Goal: Information Seeking & Learning: Learn about a topic

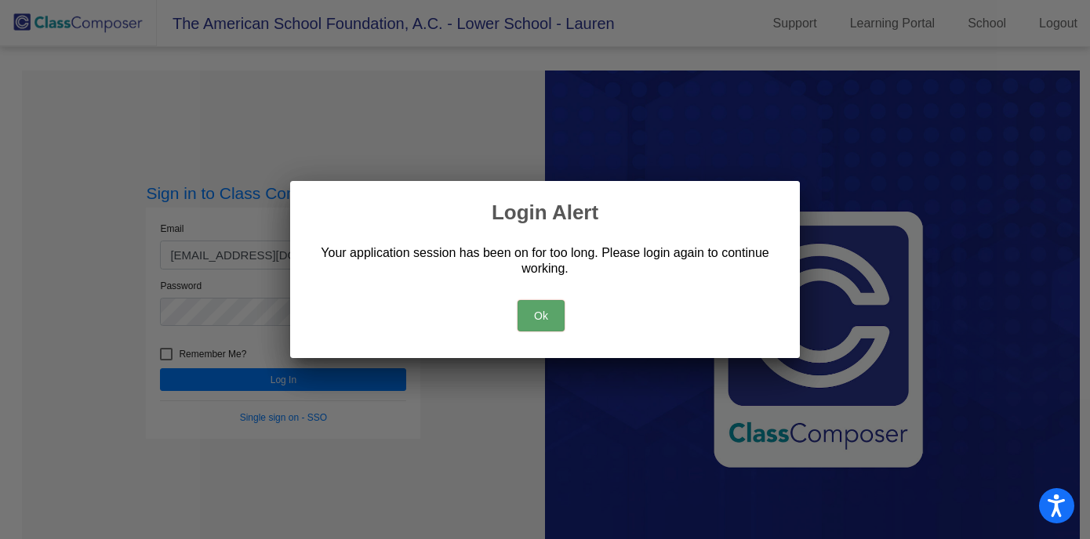
click at [549, 314] on button "Ok" at bounding box center [541, 315] width 47 height 31
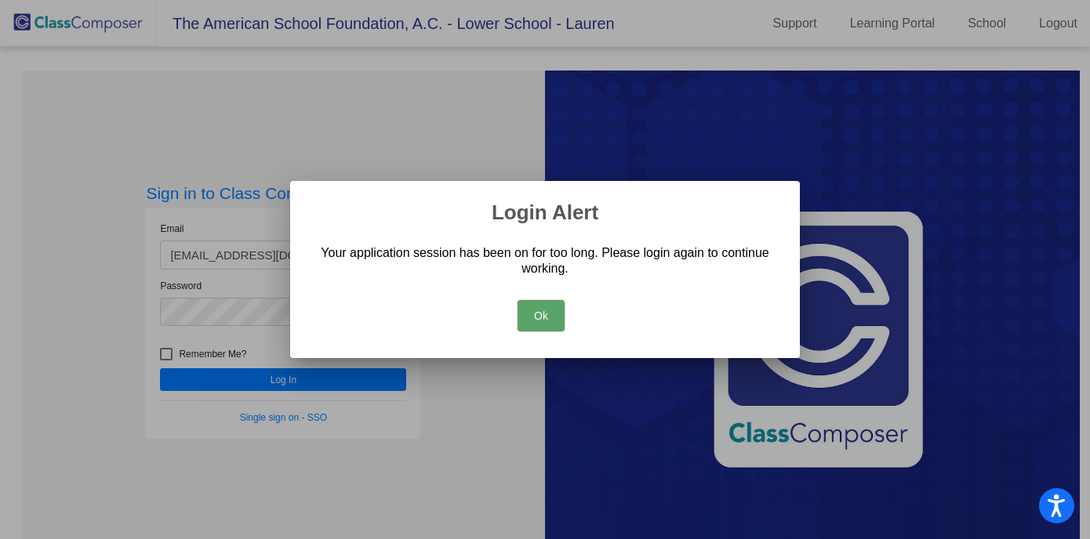
click at [537, 314] on button "Ok" at bounding box center [541, 315] width 47 height 31
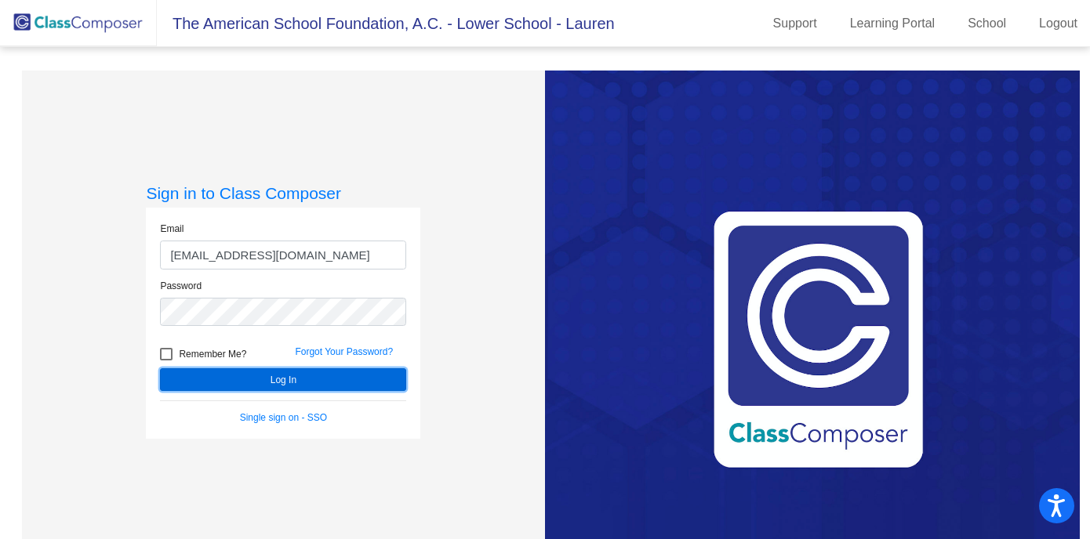
click at [336, 381] on button "Log In" at bounding box center [283, 380] width 246 height 23
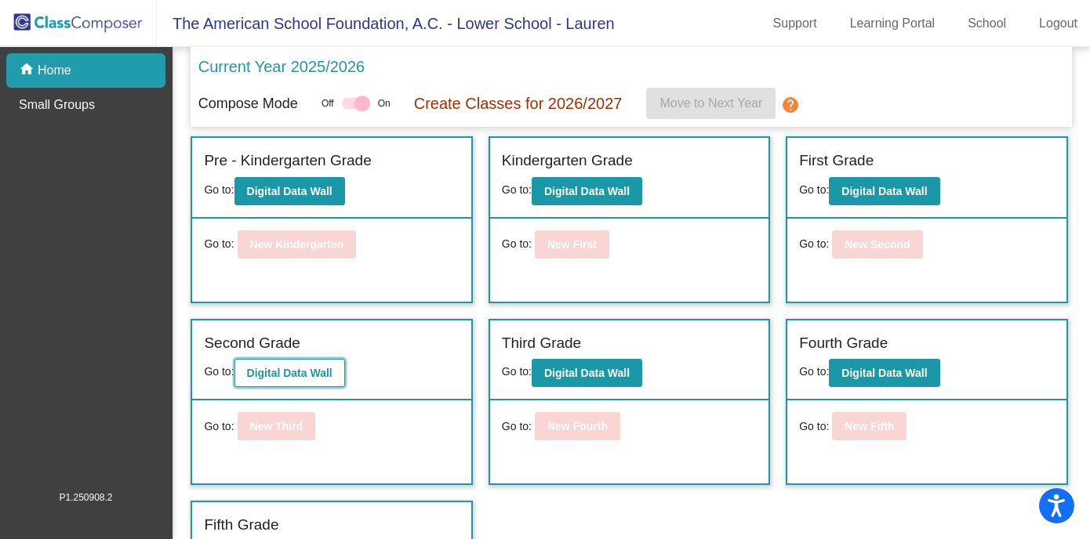
click at [326, 373] on b "Digital Data Wall" at bounding box center [289, 373] width 85 height 13
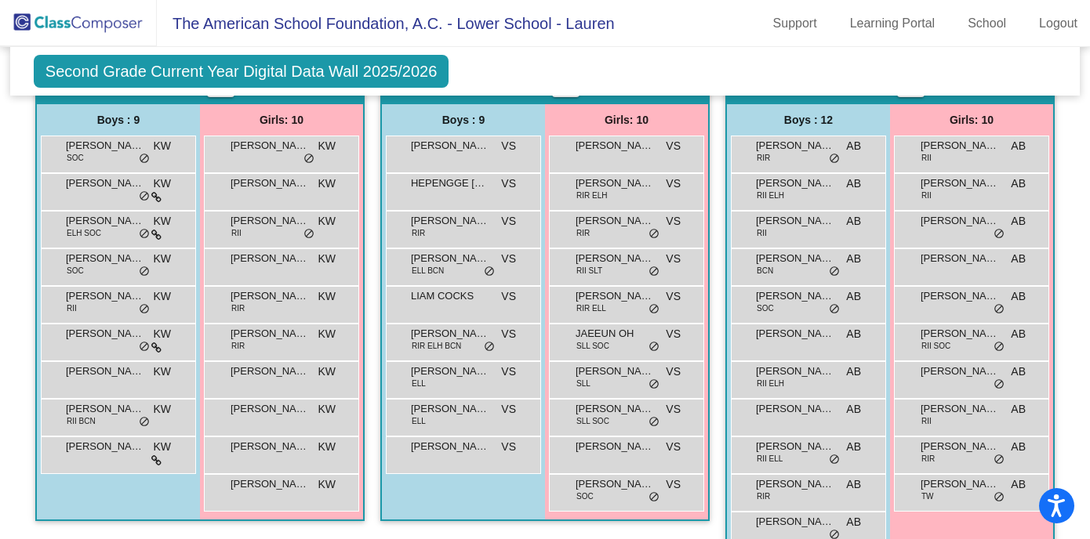
scroll to position [1599, 0]
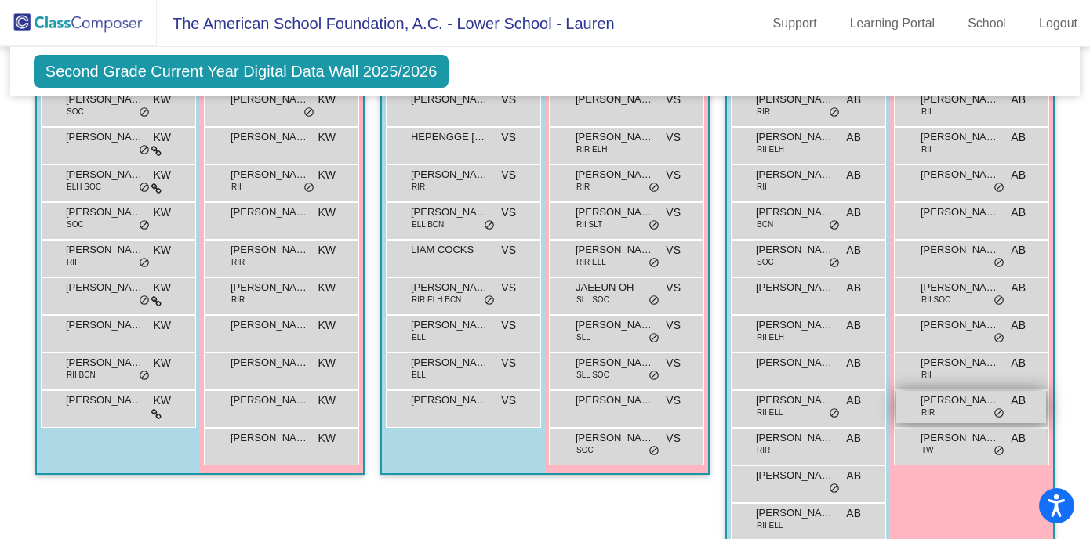
click at [975, 402] on span "[PERSON_NAME]" at bounding box center [960, 401] width 78 height 16
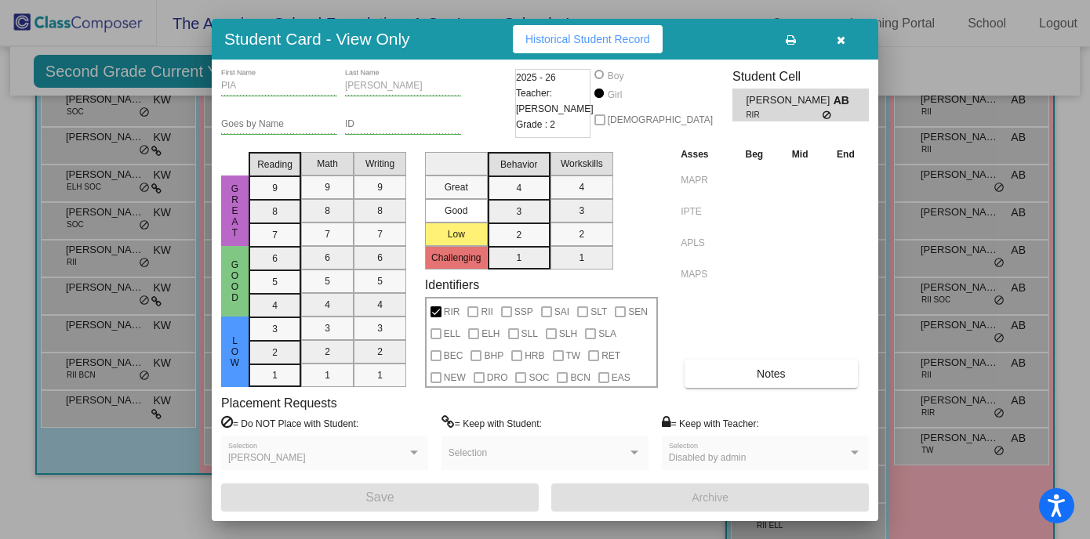
click at [601, 35] on span "Historical Student Record" at bounding box center [587, 39] width 125 height 13
click at [844, 38] on icon "button" at bounding box center [841, 40] width 9 height 11
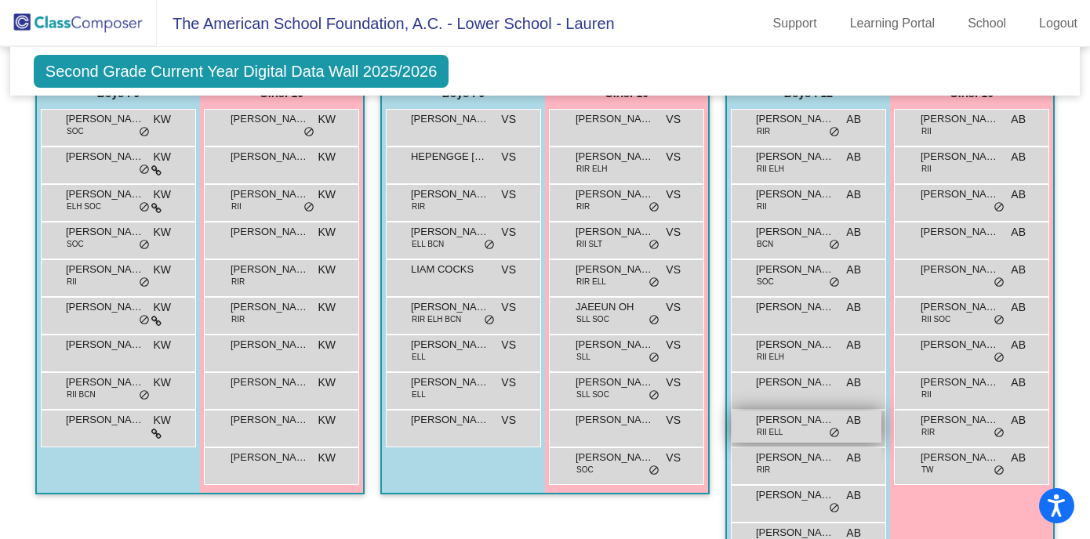
scroll to position [1578, 0]
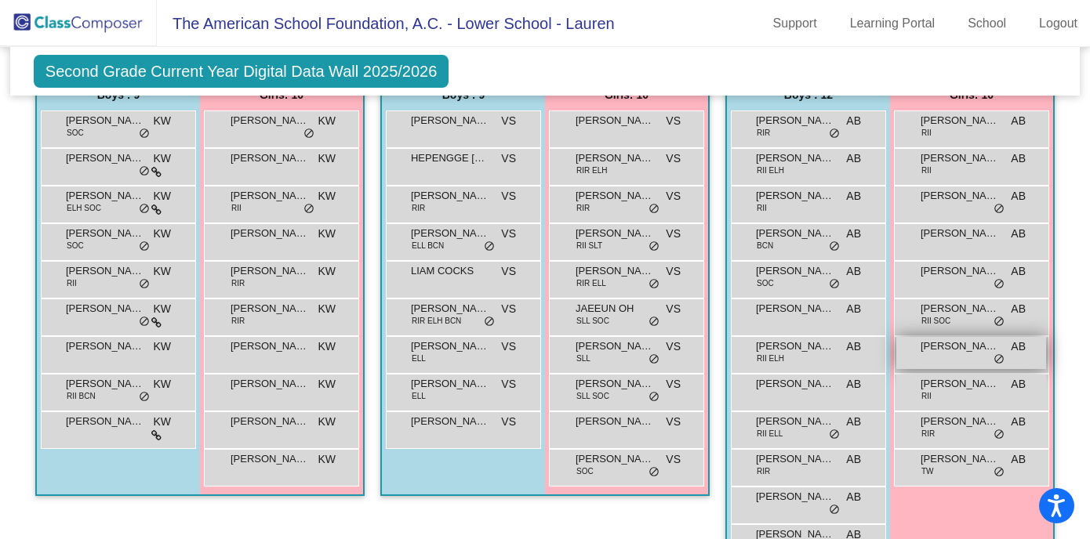
click at [934, 349] on span "[PERSON_NAME] SAN [PERSON_NAME]" at bounding box center [960, 347] width 78 height 16
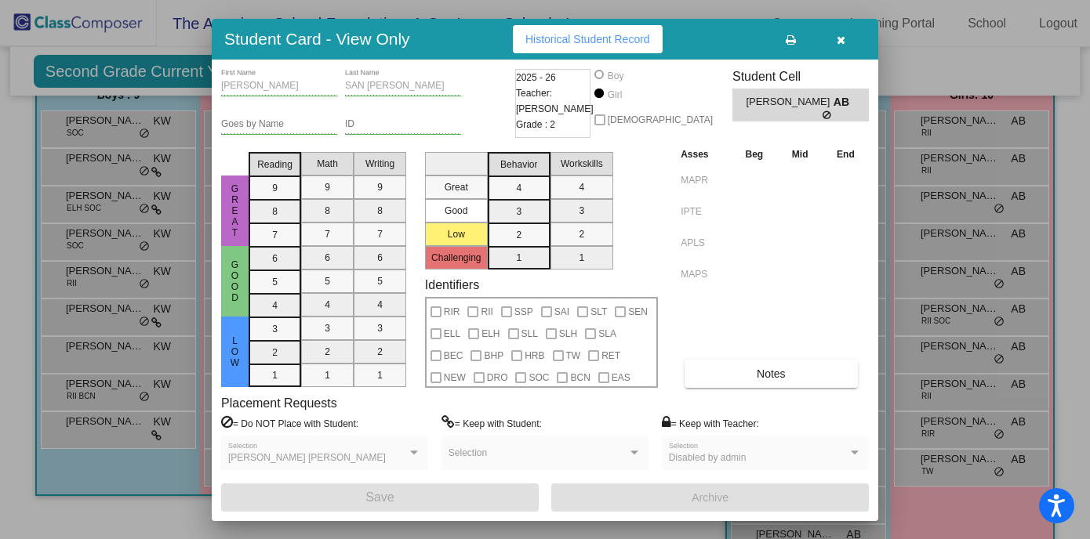
click at [638, 37] on span "Historical Student Record" at bounding box center [587, 39] width 125 height 13
click at [846, 40] on button "button" at bounding box center [840, 39] width 50 height 28
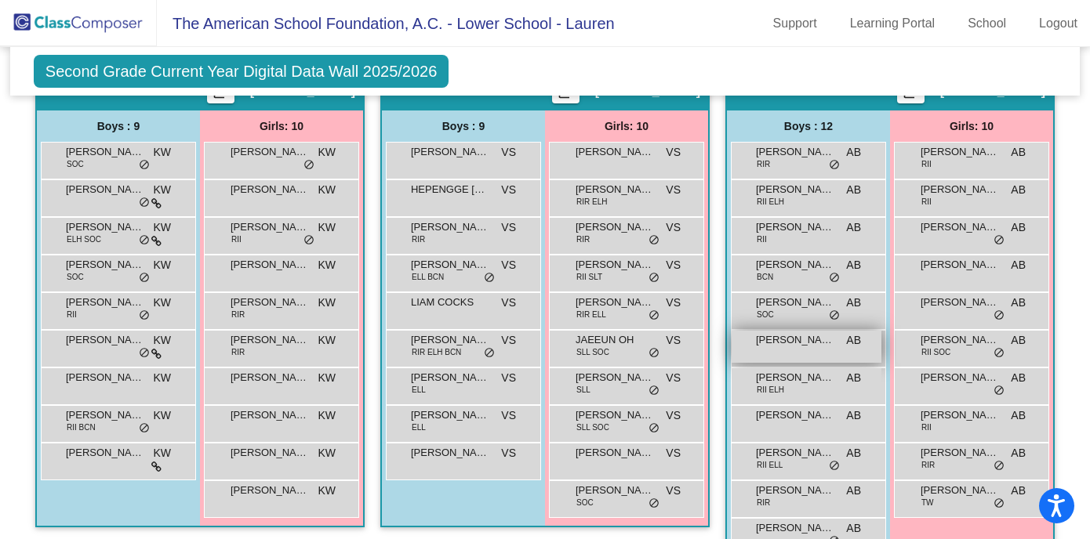
scroll to position [1545, 0]
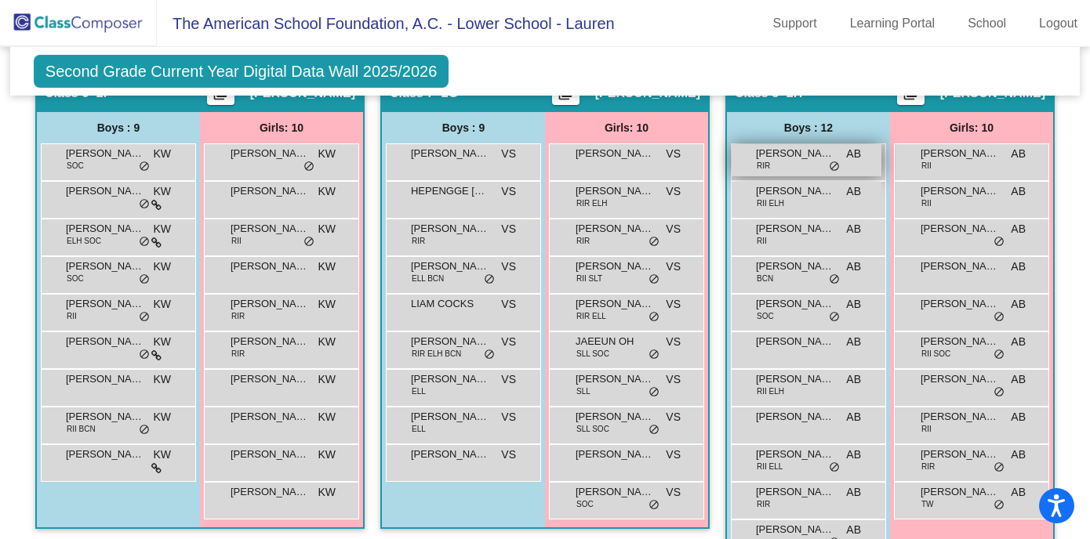
click at [802, 162] on div "[PERSON_NAME] RIR AB lock do_not_disturb_alt" at bounding box center [807, 160] width 150 height 32
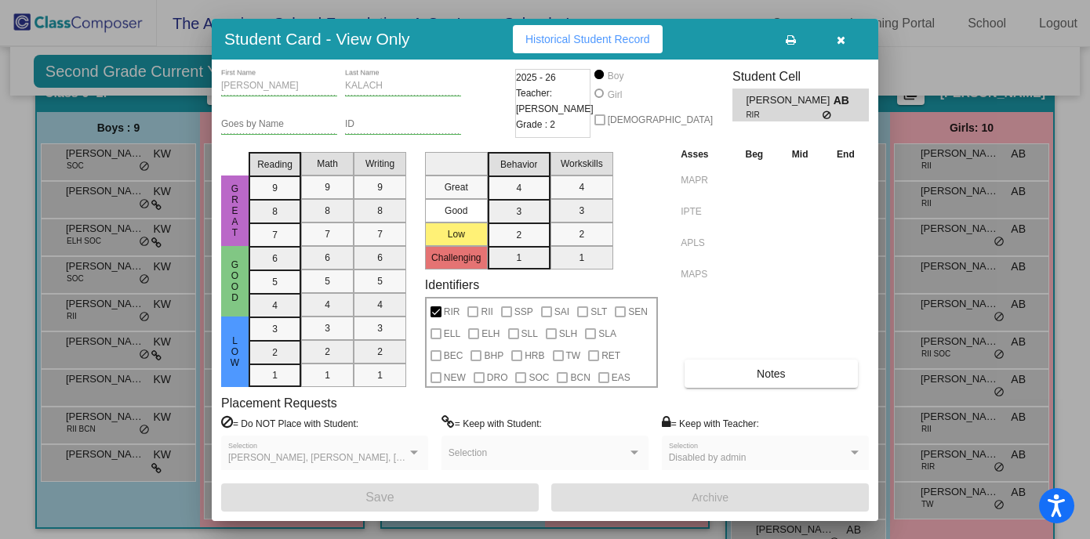
click at [572, 31] on button "Historical Student Record" at bounding box center [588, 39] width 150 height 28
click at [842, 38] on icon "button" at bounding box center [841, 40] width 9 height 11
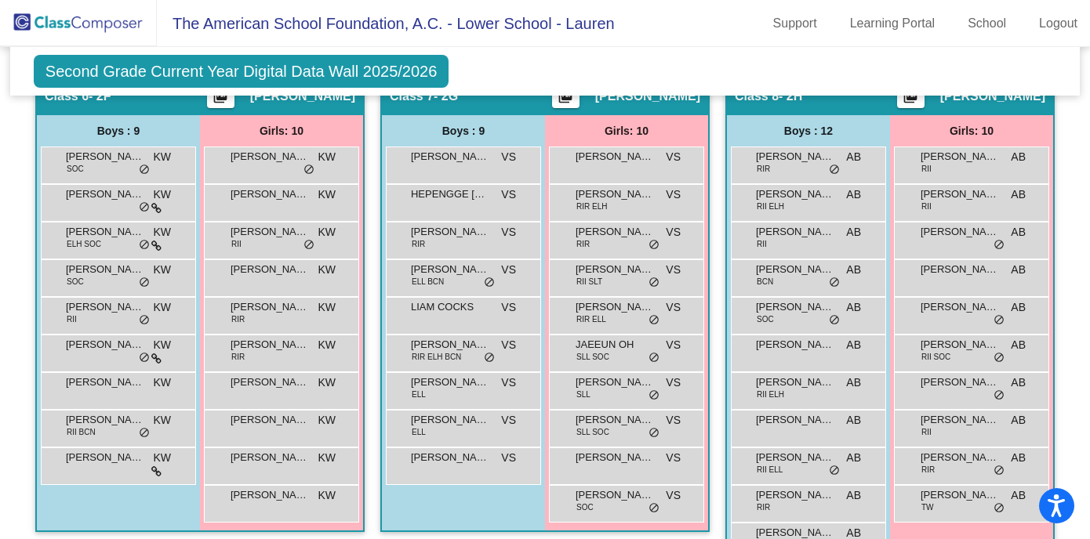
scroll to position [1546, 0]
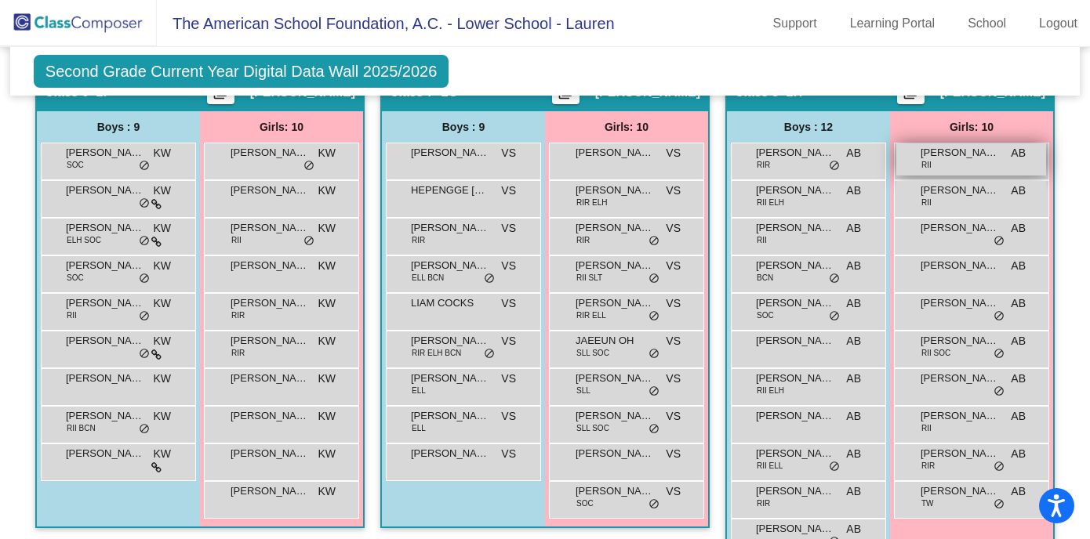
click at [954, 166] on div "[PERSON_NAME] RII AB lock do_not_disturb_alt" at bounding box center [971, 159] width 150 height 32
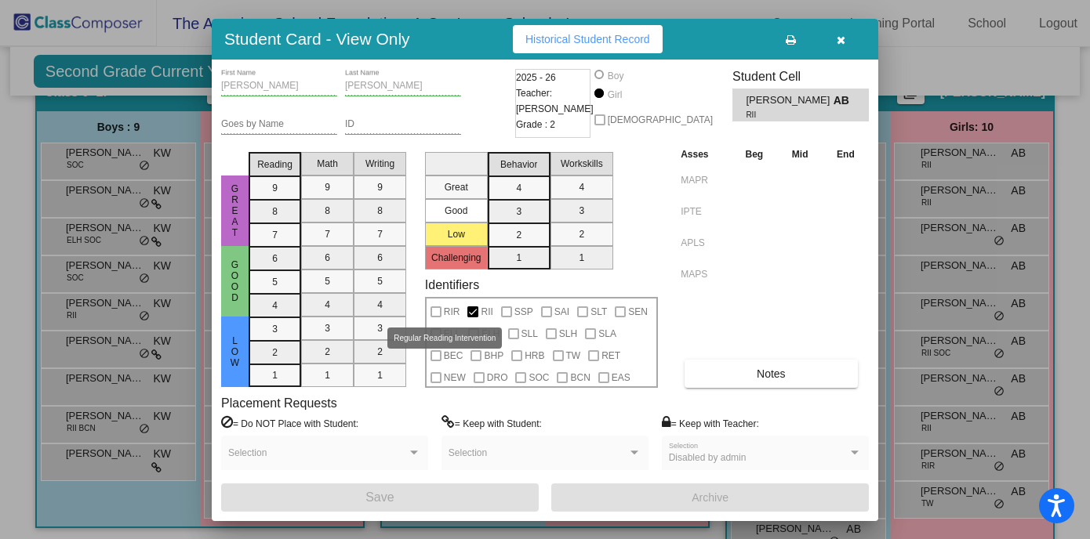
click at [439, 311] on div at bounding box center [435, 312] width 11 height 11
click at [438, 315] on div at bounding box center [435, 312] width 11 height 11
click at [434, 311] on div at bounding box center [435, 312] width 11 height 11
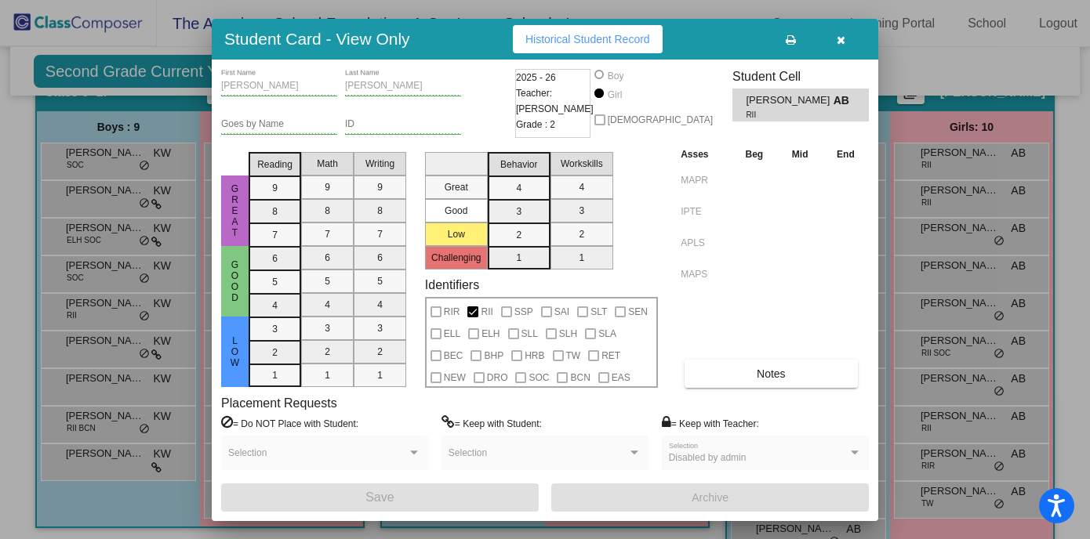
click at [434, 311] on div at bounding box center [435, 312] width 11 height 11
click at [844, 39] on icon "button" at bounding box center [841, 40] width 9 height 11
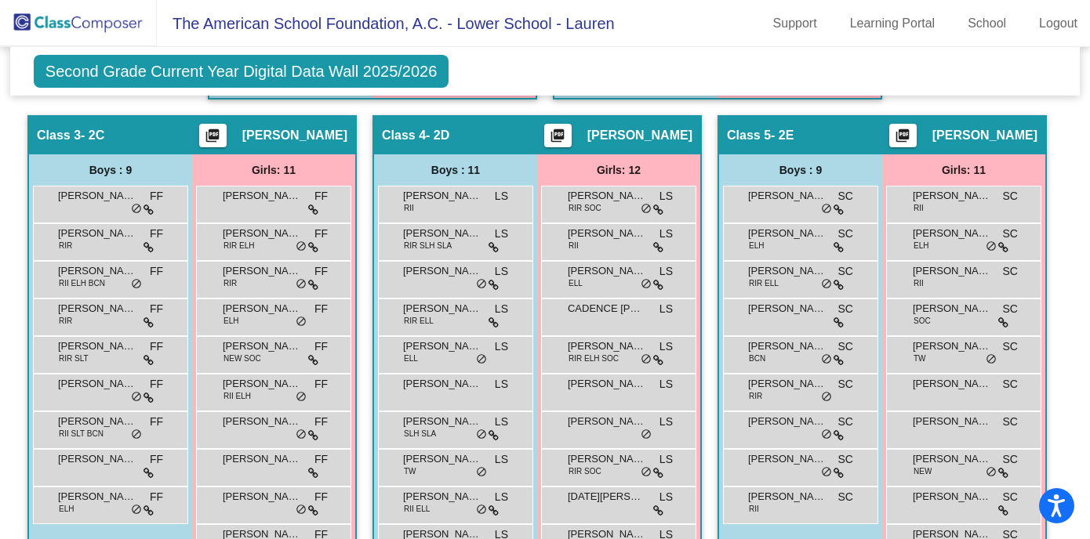
scroll to position [951, 0]
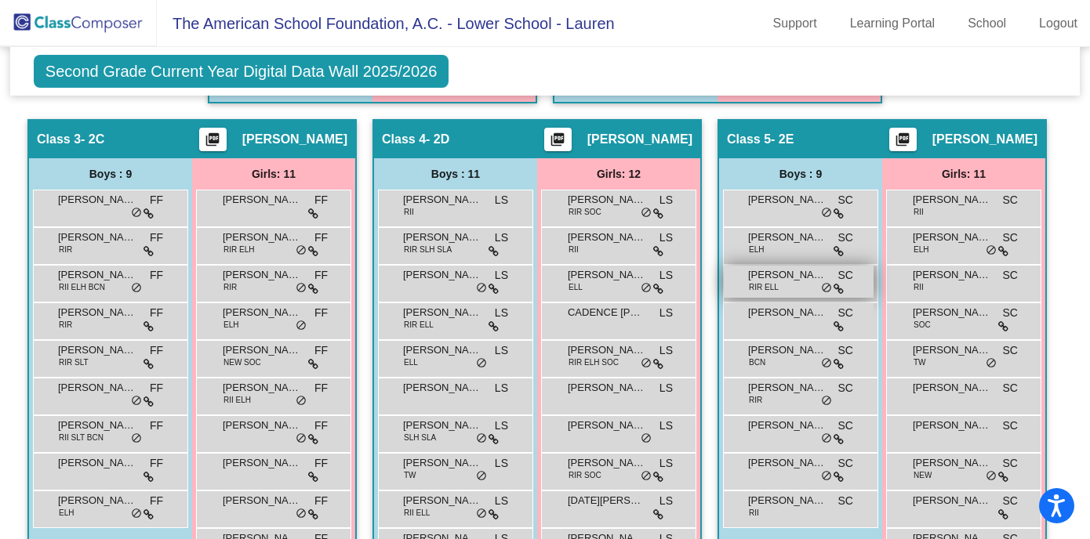
click at [757, 276] on span "[PERSON_NAME]" at bounding box center [787, 275] width 78 height 16
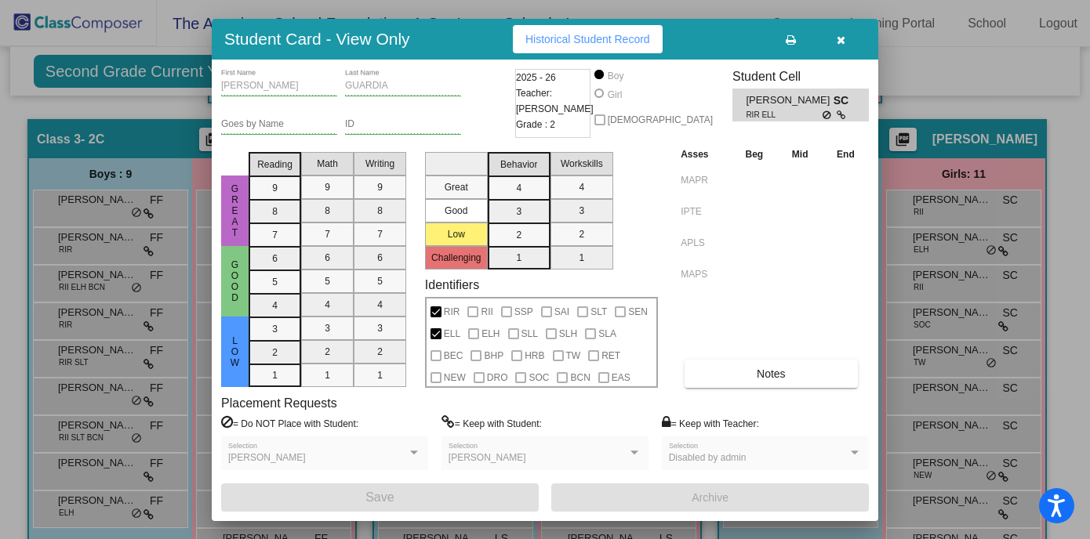
click at [425, 344] on div "RIR RII SSP SAI SLT SEN ELL ELH SLL SLH SLA BEC BHP HRB TW RET NEW DRO SOC BCN …" at bounding box center [541, 342] width 233 height 91
click at [434, 337] on div at bounding box center [435, 334] width 11 height 11
click at [839, 38] on icon "button" at bounding box center [841, 40] width 9 height 11
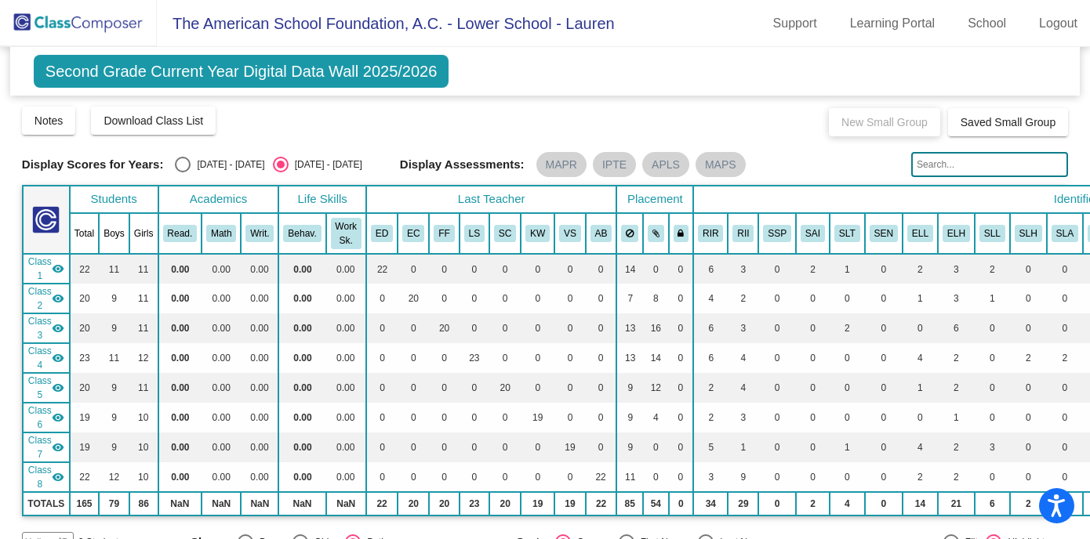
click at [104, 16] on img at bounding box center [78, 23] width 157 height 46
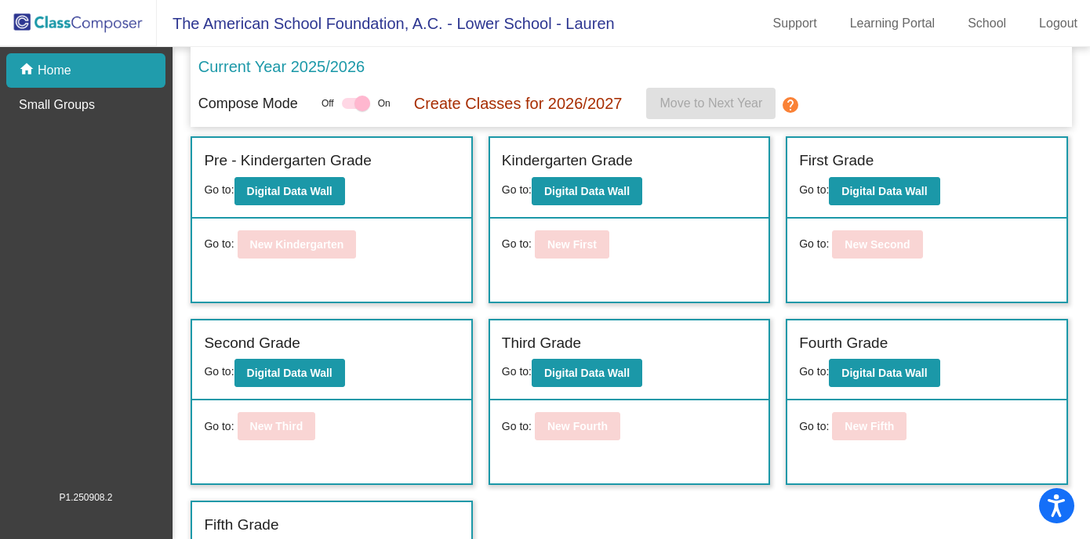
click at [348, 104] on div at bounding box center [356, 103] width 28 height 11
click at [356, 104] on div at bounding box center [356, 103] width 28 height 11
click at [365, 100] on div at bounding box center [362, 104] width 16 height 16
click at [360, 101] on div at bounding box center [362, 104] width 16 height 16
click at [354, 101] on div at bounding box center [356, 103] width 28 height 11
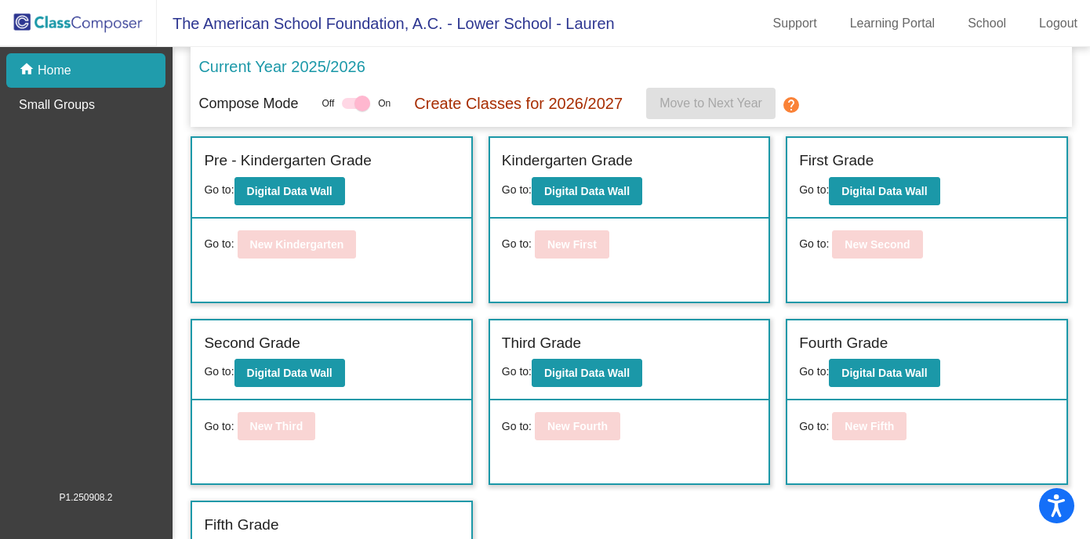
click at [542, 106] on p "Create Classes for 2026/2027" at bounding box center [518, 104] width 209 height 24
